Goal: Task Accomplishment & Management: Manage account settings

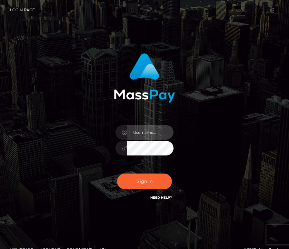
click at [136, 130] on input "text" at bounding box center [150, 132] width 46 height 15
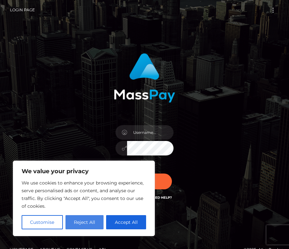
click at [76, 221] on button "Reject All" at bounding box center [84, 222] width 38 height 14
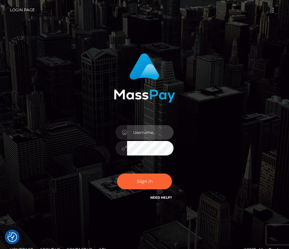
click at [146, 130] on input "text" at bounding box center [150, 132] width 46 height 15
type input "thesinfuldeity@gmail.com"
click at [117, 174] on button "Sign in" at bounding box center [144, 182] width 55 height 16
